Goal: Transaction & Acquisition: Book appointment/travel/reservation

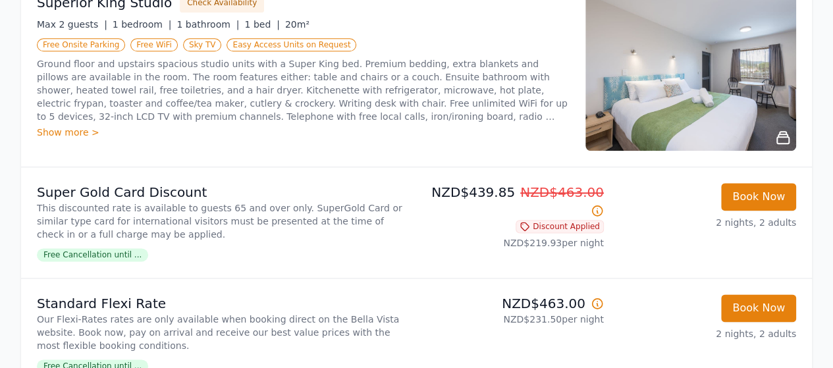
scroll to position [724, 0]
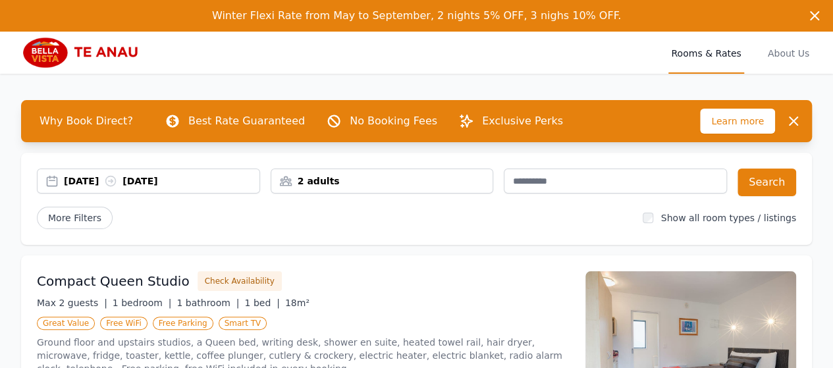
click at [181, 184] on div "[DATE] [DATE]" at bounding box center [162, 181] width 196 height 13
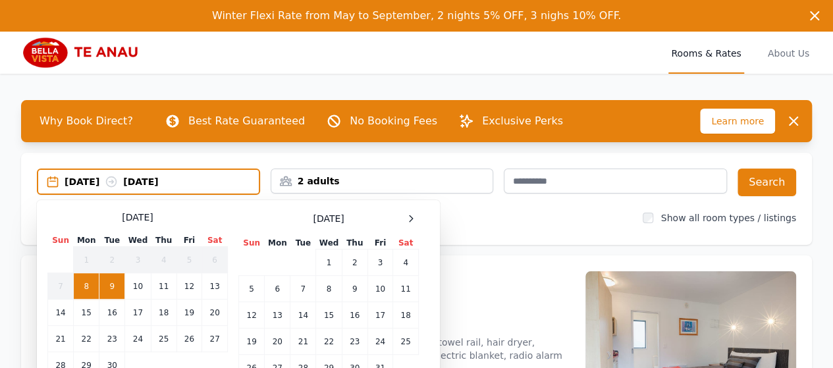
click at [398, 217] on div "October 2025" at bounding box center [328, 219] width 180 height 16
click at [409, 215] on icon at bounding box center [411, 218] width 11 height 11
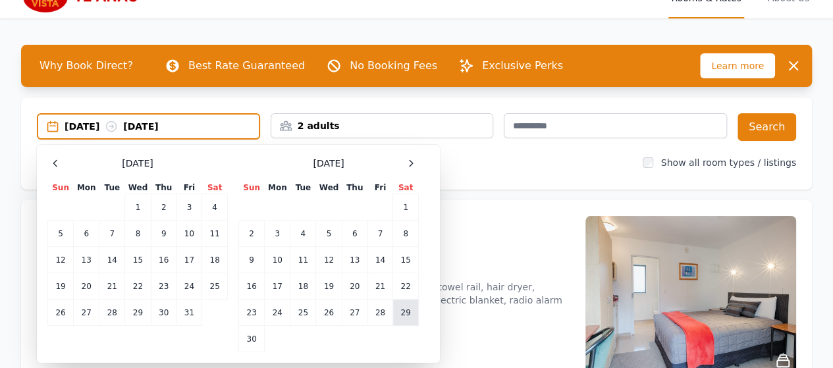
scroll to position [132, 0]
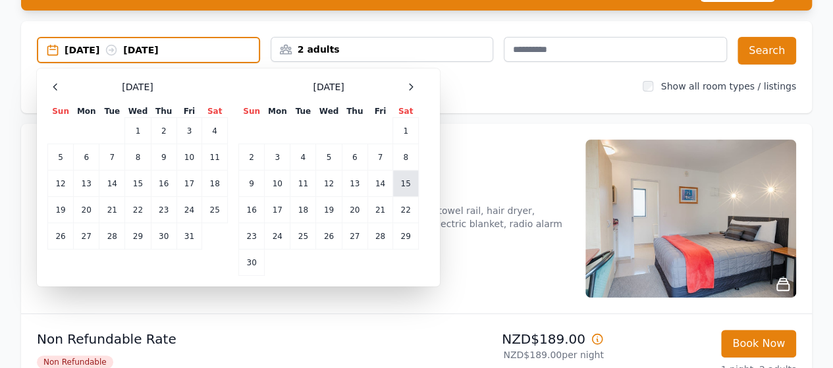
click at [410, 182] on td "15" at bounding box center [406, 184] width 26 height 26
click at [283, 210] on td "17" at bounding box center [278, 210] width 26 height 26
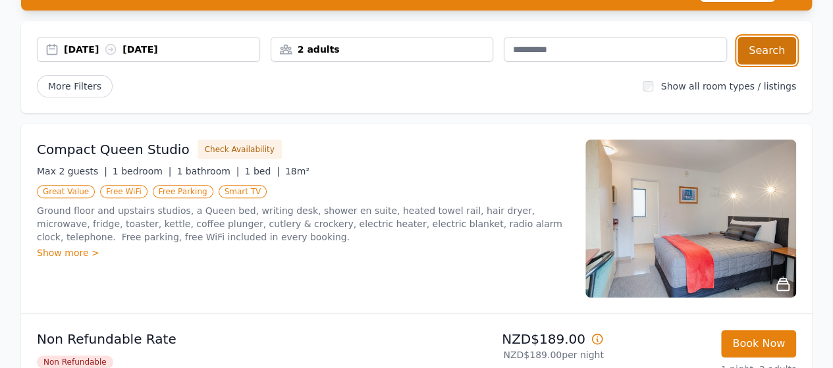
click at [759, 55] on button "Search" at bounding box center [767, 51] width 59 height 28
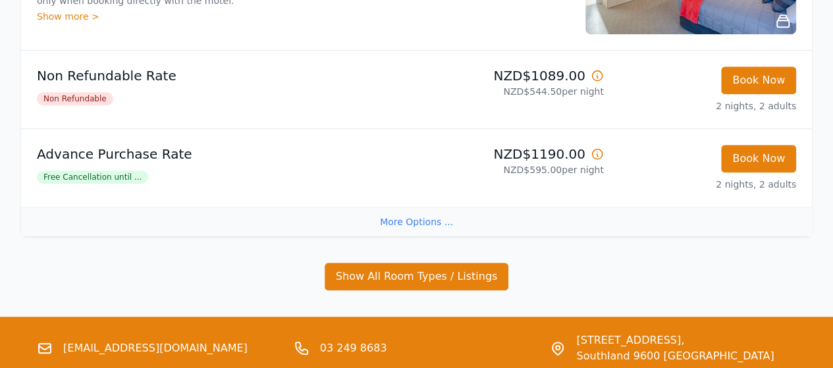
scroll to position [329, 0]
